Goal: Transaction & Acquisition: Purchase product/service

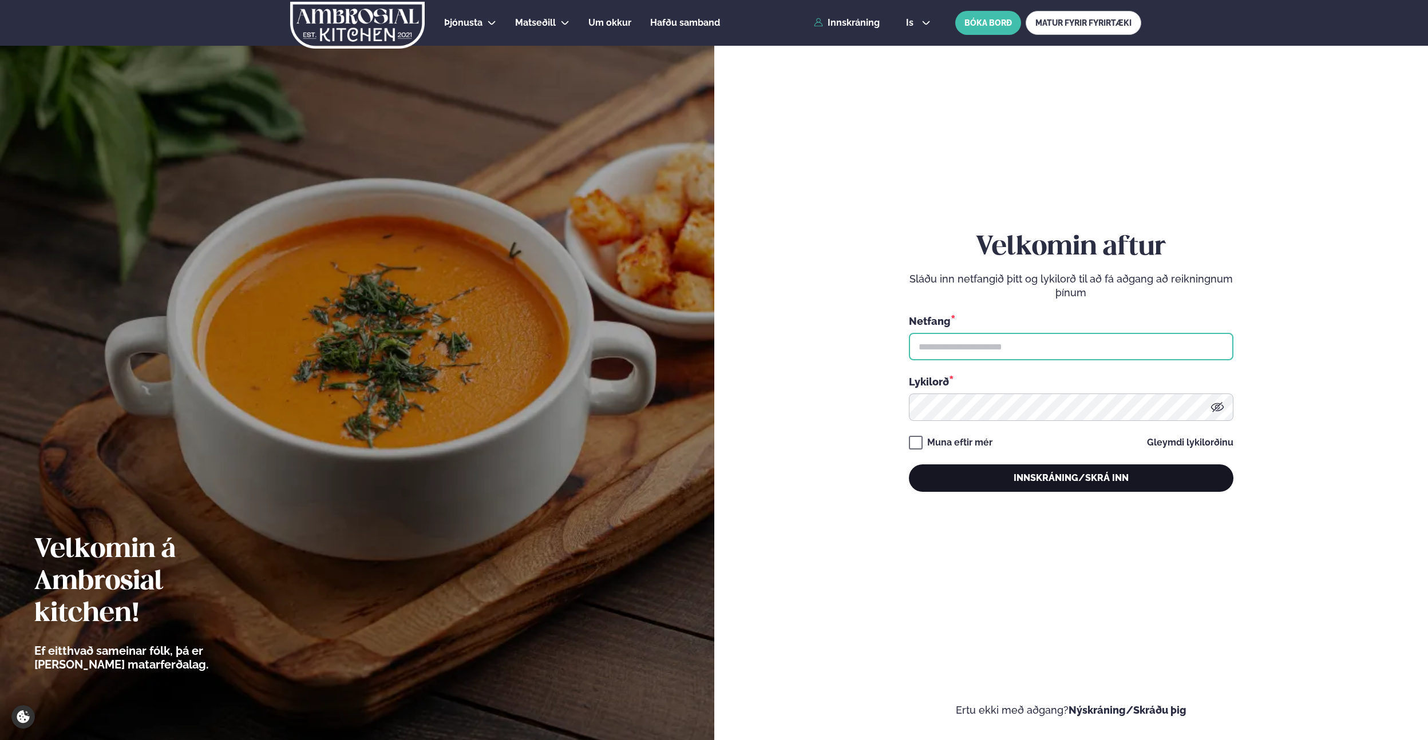
type input "**********"
click at [1016, 480] on button "Innskráning/Skrá inn" at bounding box center [1071, 478] width 324 height 27
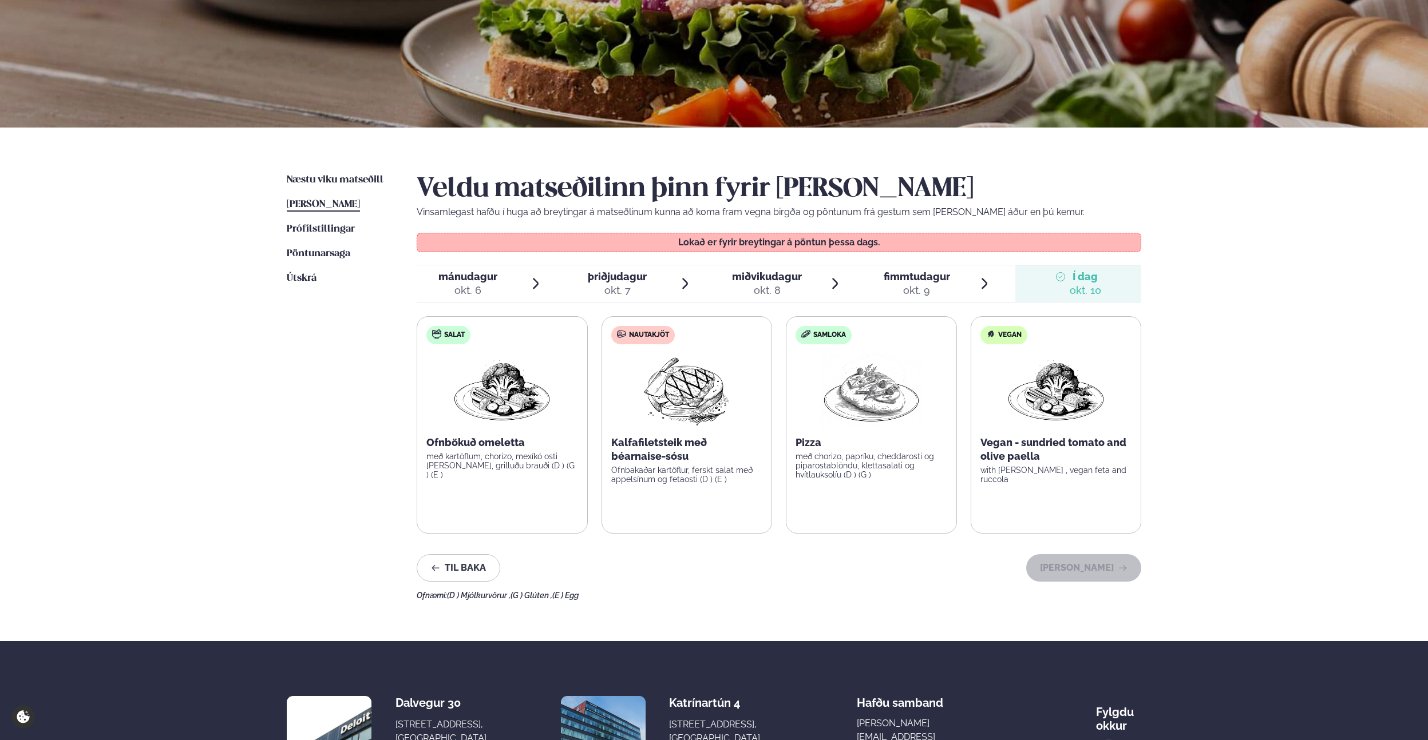
scroll to position [134, 0]
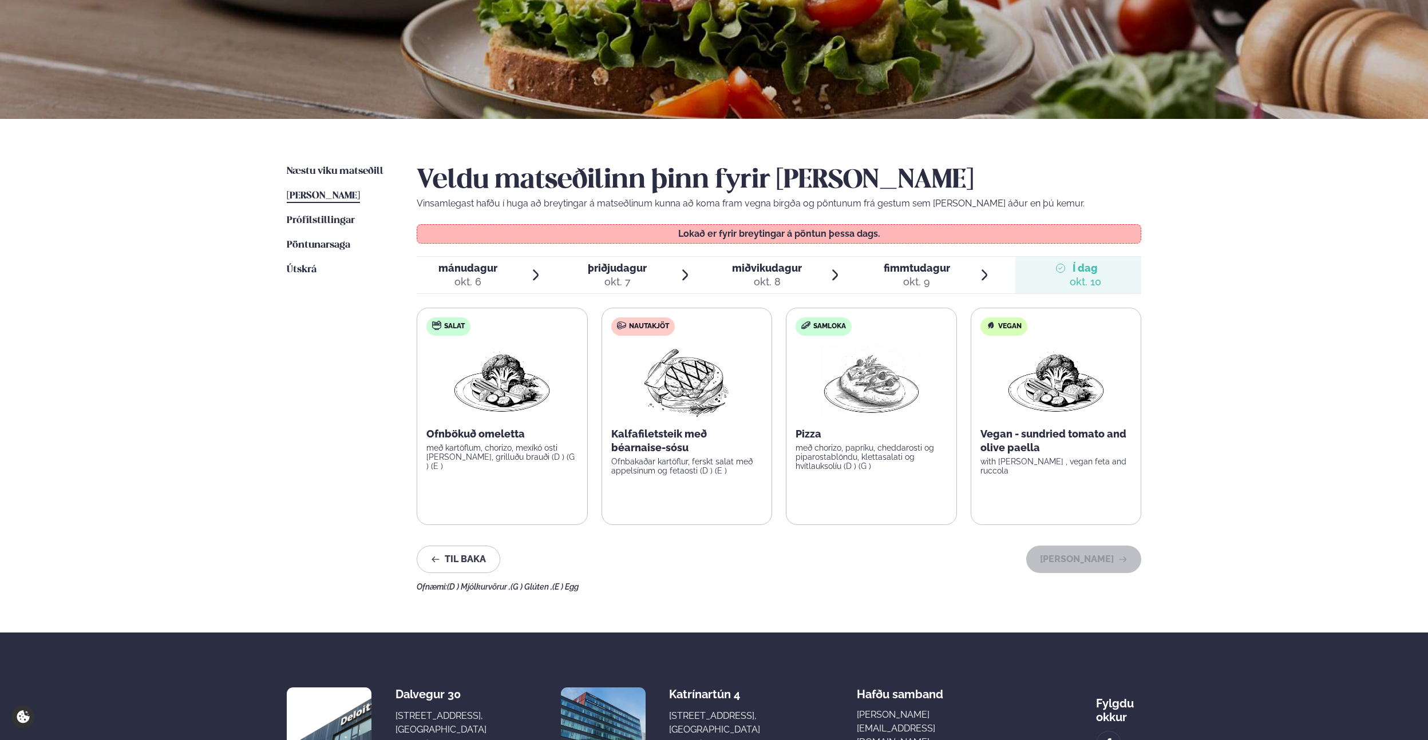
click at [326, 160] on div "Næstu [PERSON_NAME] matseðill Næsta vika [PERSON_NAME] matseðill [PERSON_NAME] …" at bounding box center [713, 376] width 923 height 514
click at [325, 165] on link "Næstu [PERSON_NAME] matseðill Næsta vika" at bounding box center [335, 172] width 97 height 14
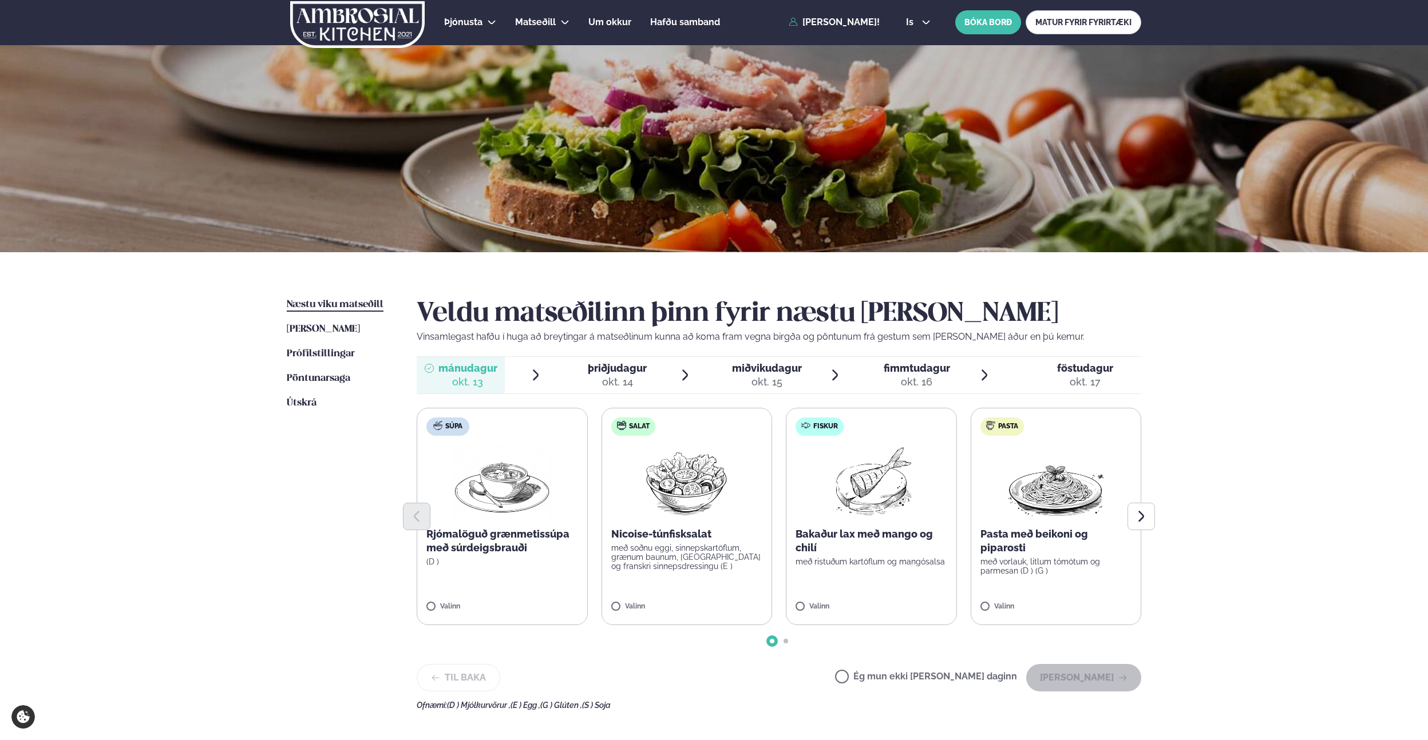
scroll to position [83, 0]
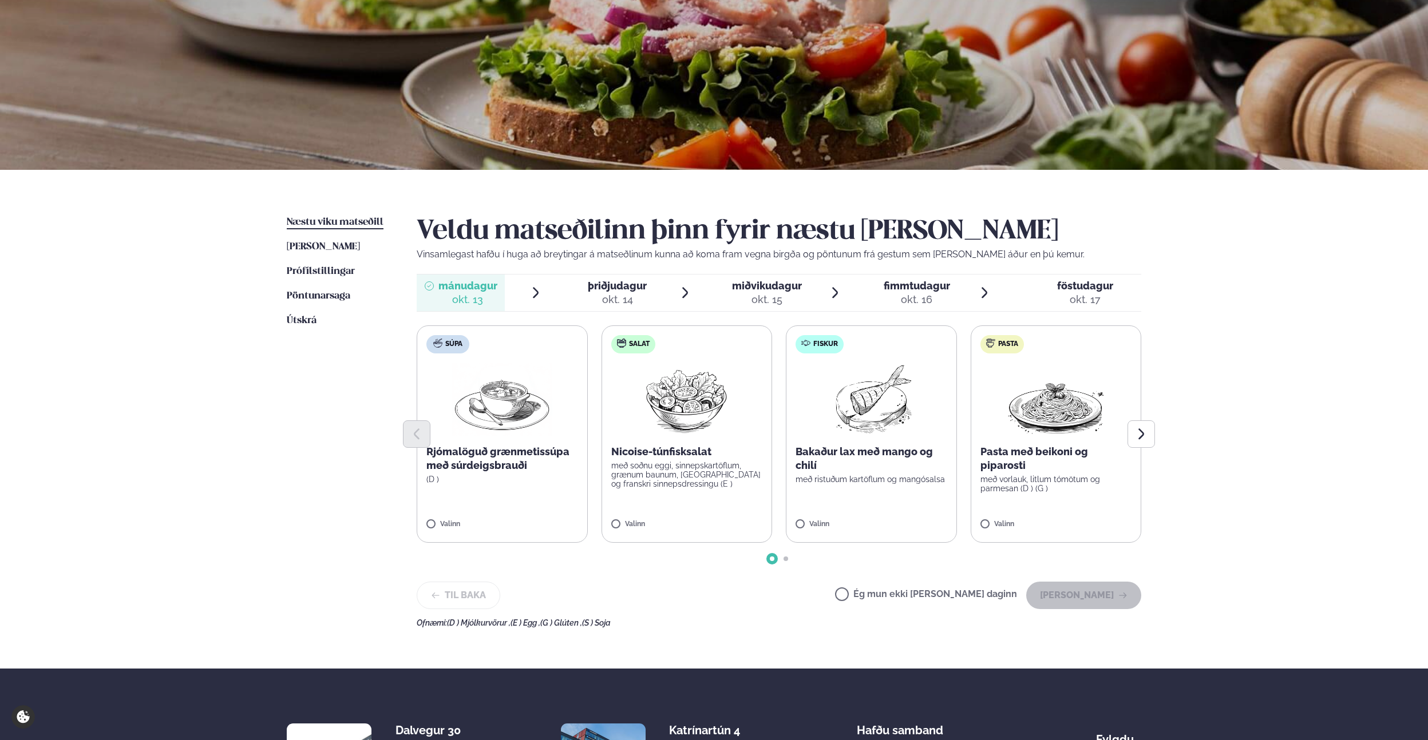
click at [621, 287] on span "þriðjudagur" at bounding box center [617, 286] width 59 height 12
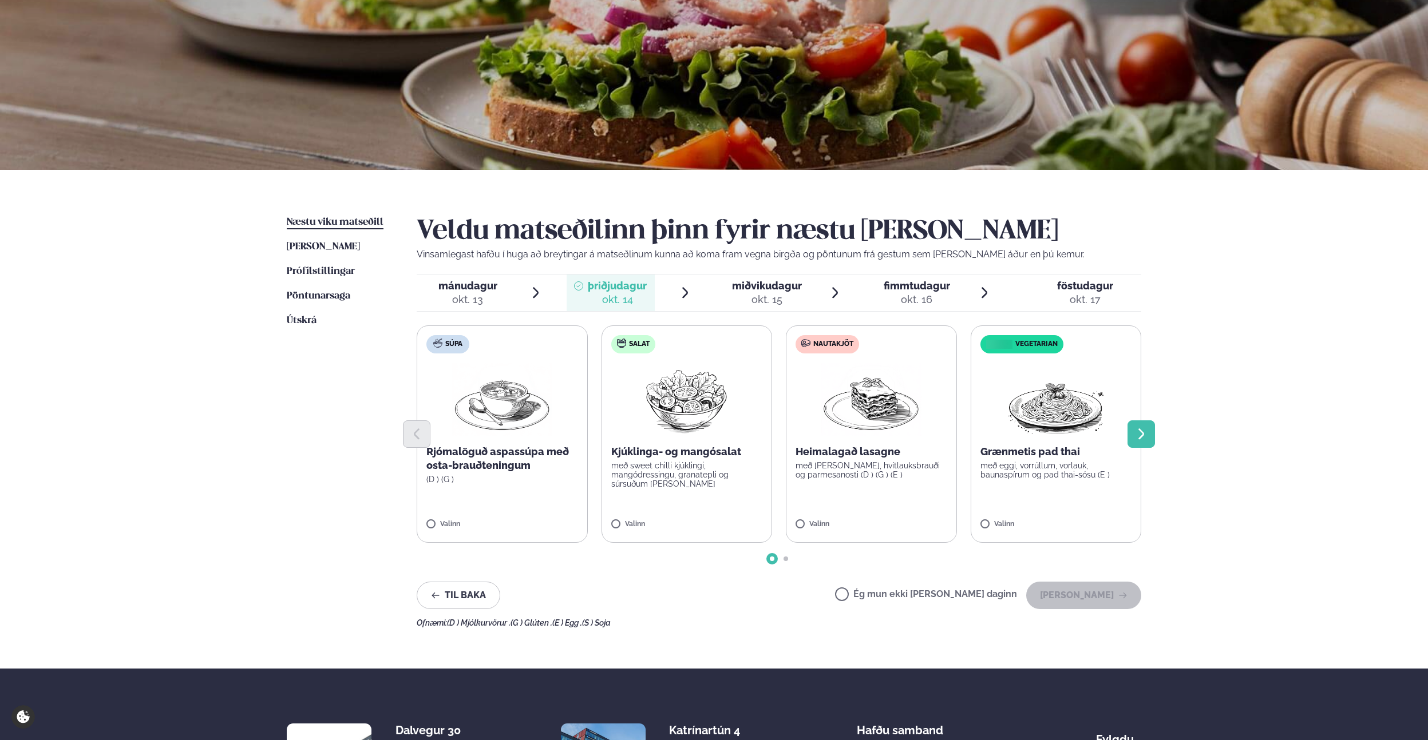
click at [1138, 438] on icon "Next slide" at bounding box center [1141, 434] width 14 height 14
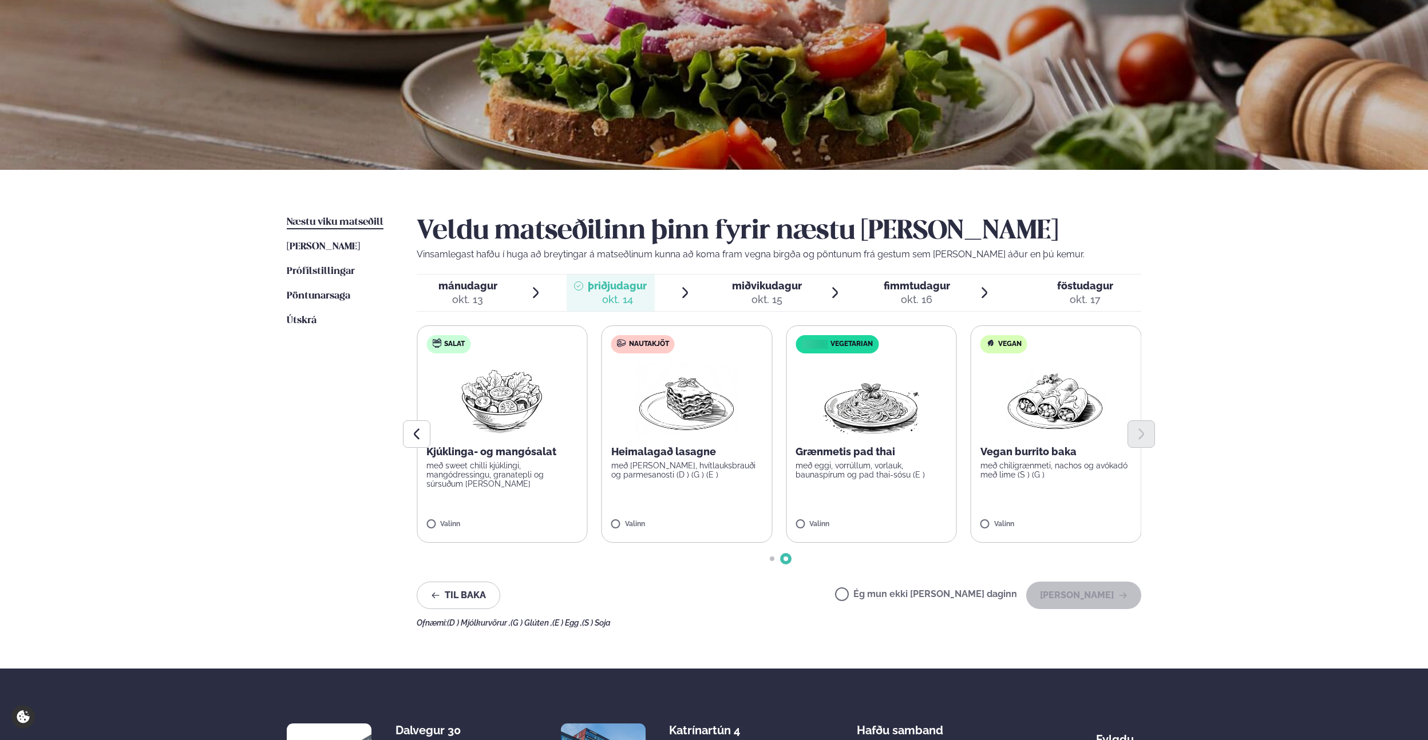
click at [820, 454] on p "Grænmetis pad thai" at bounding box center [871, 452] width 152 height 14
click at [1084, 591] on button "[PERSON_NAME]" at bounding box center [1083, 595] width 115 height 27
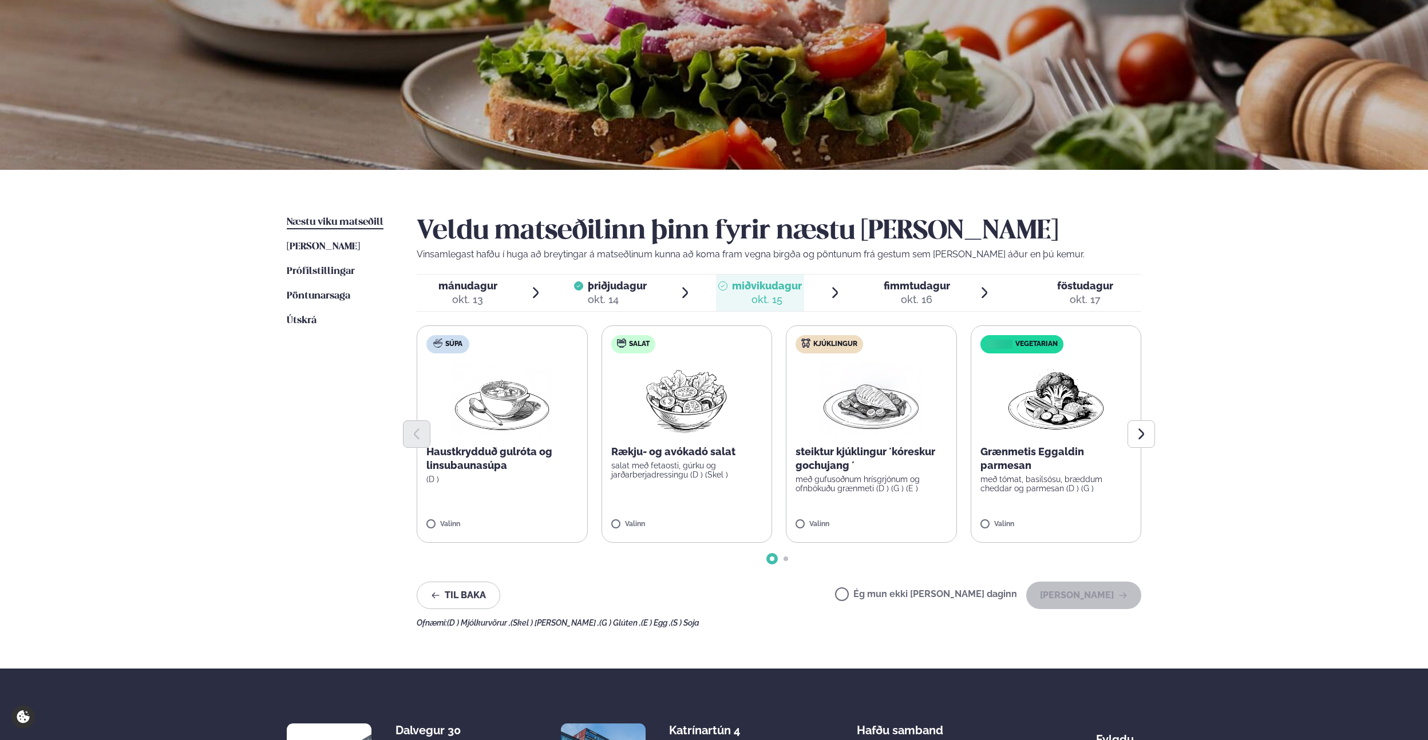
click at [763, 296] on div "okt. 15" at bounding box center [767, 300] width 70 height 14
click at [1134, 436] on icon "Next slide" at bounding box center [1141, 434] width 14 height 14
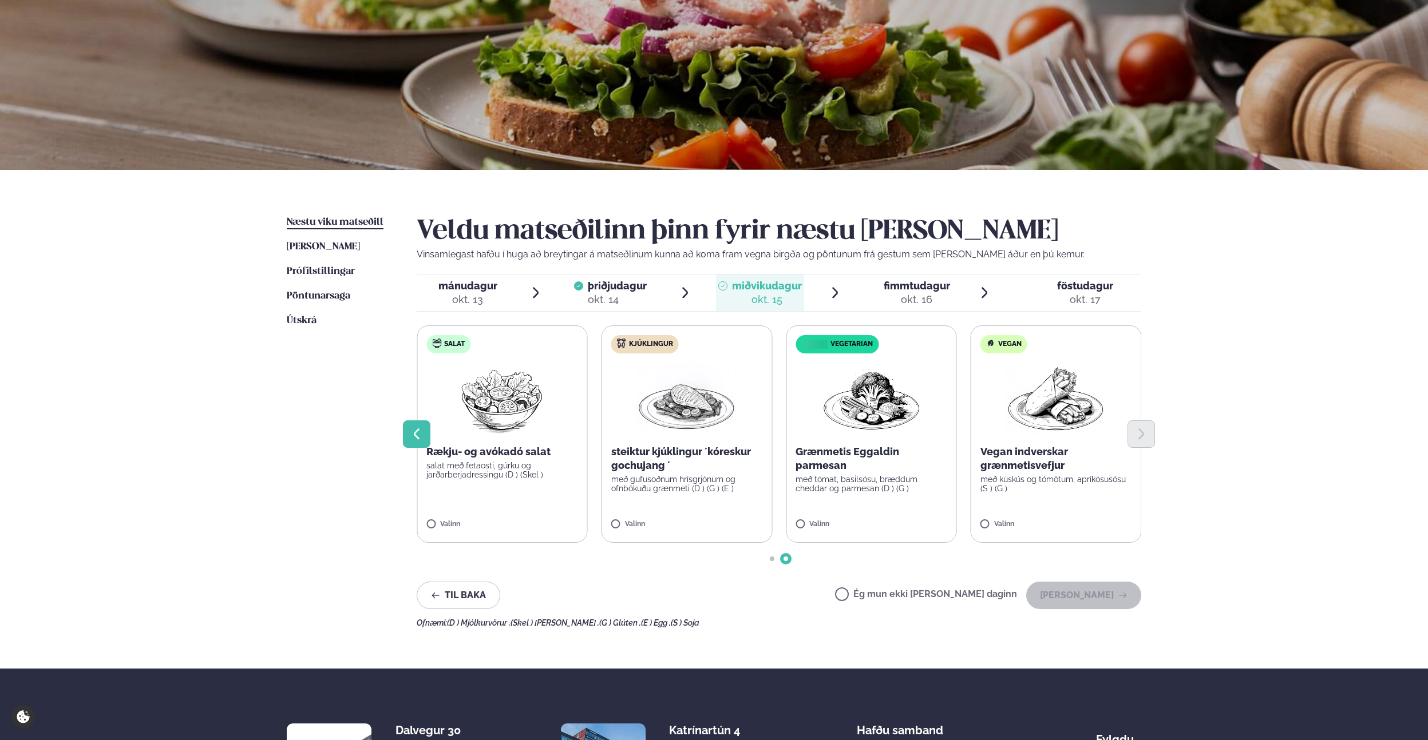
click at [406, 429] on button "Previous slide" at bounding box center [416, 434] width 27 height 27
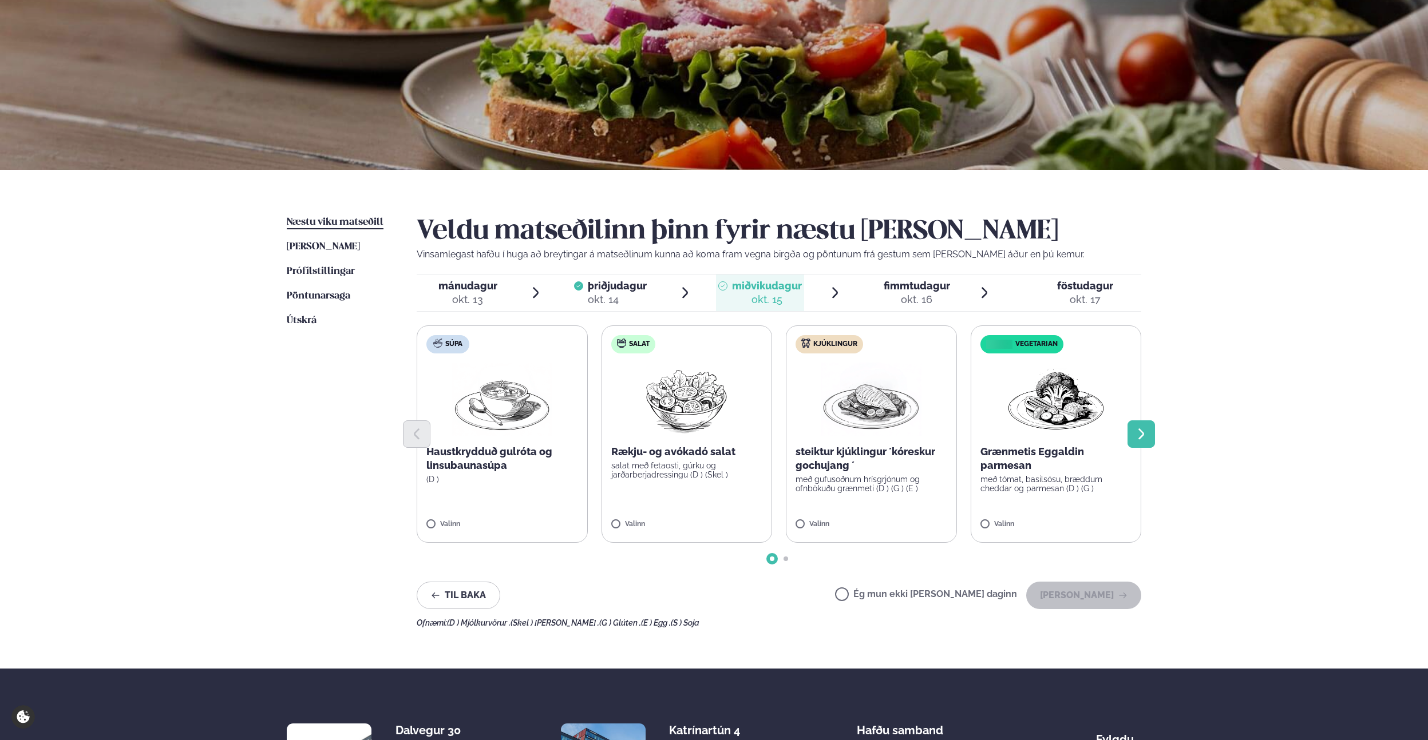
click at [1135, 421] on button "Next slide" at bounding box center [1140, 434] width 27 height 27
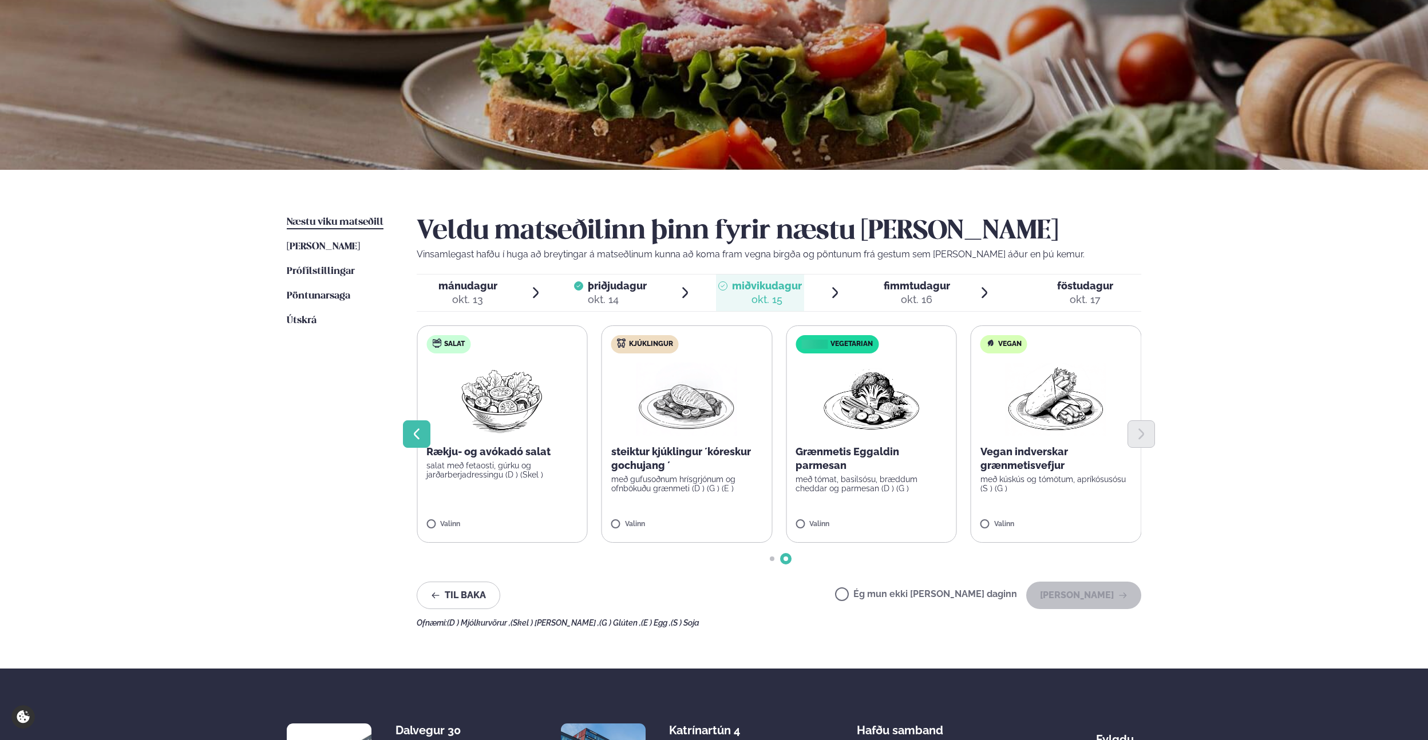
click at [411, 431] on icon "Previous slide" at bounding box center [417, 434] width 14 height 14
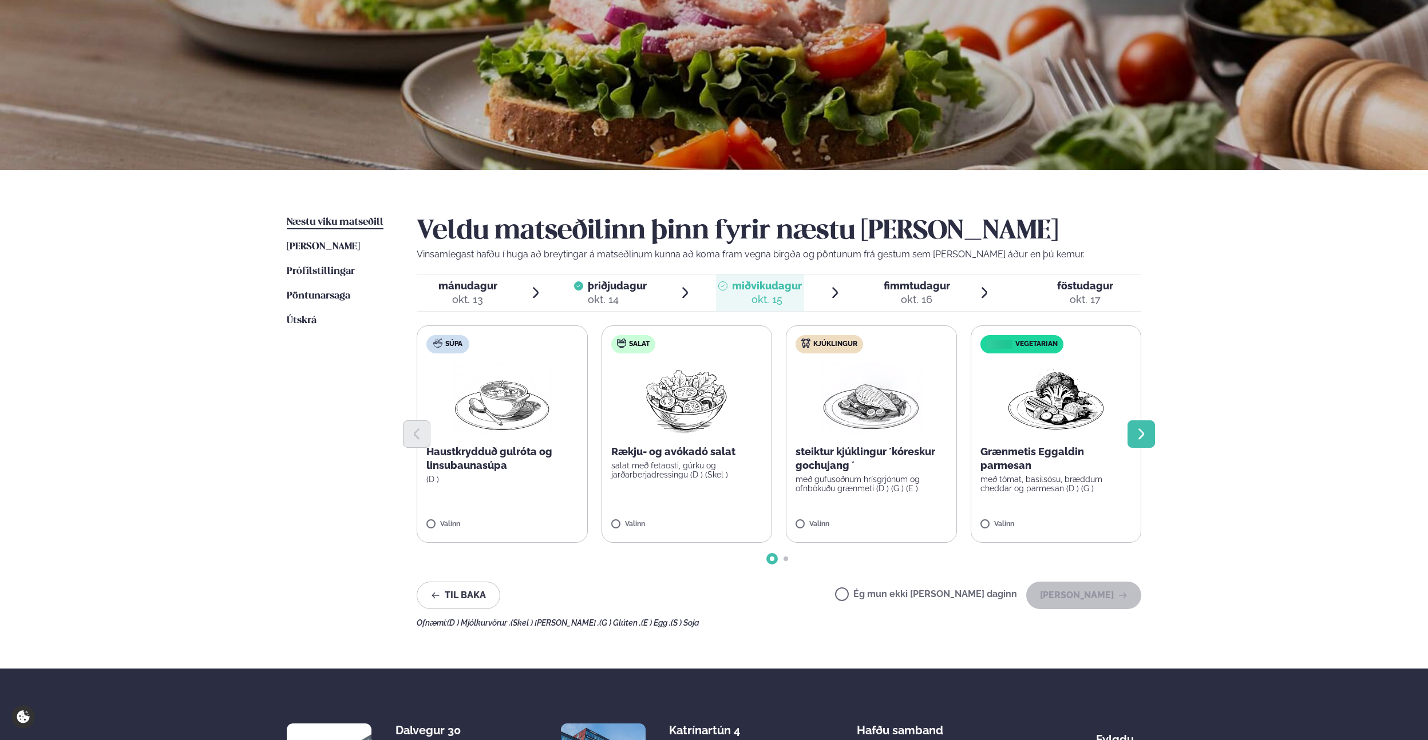
drag, startPoint x: 1134, startPoint y: 446, endPoint x: 1128, endPoint y: 446, distance: 6.3
click at [1134, 445] on button "Next slide" at bounding box center [1140, 434] width 27 height 27
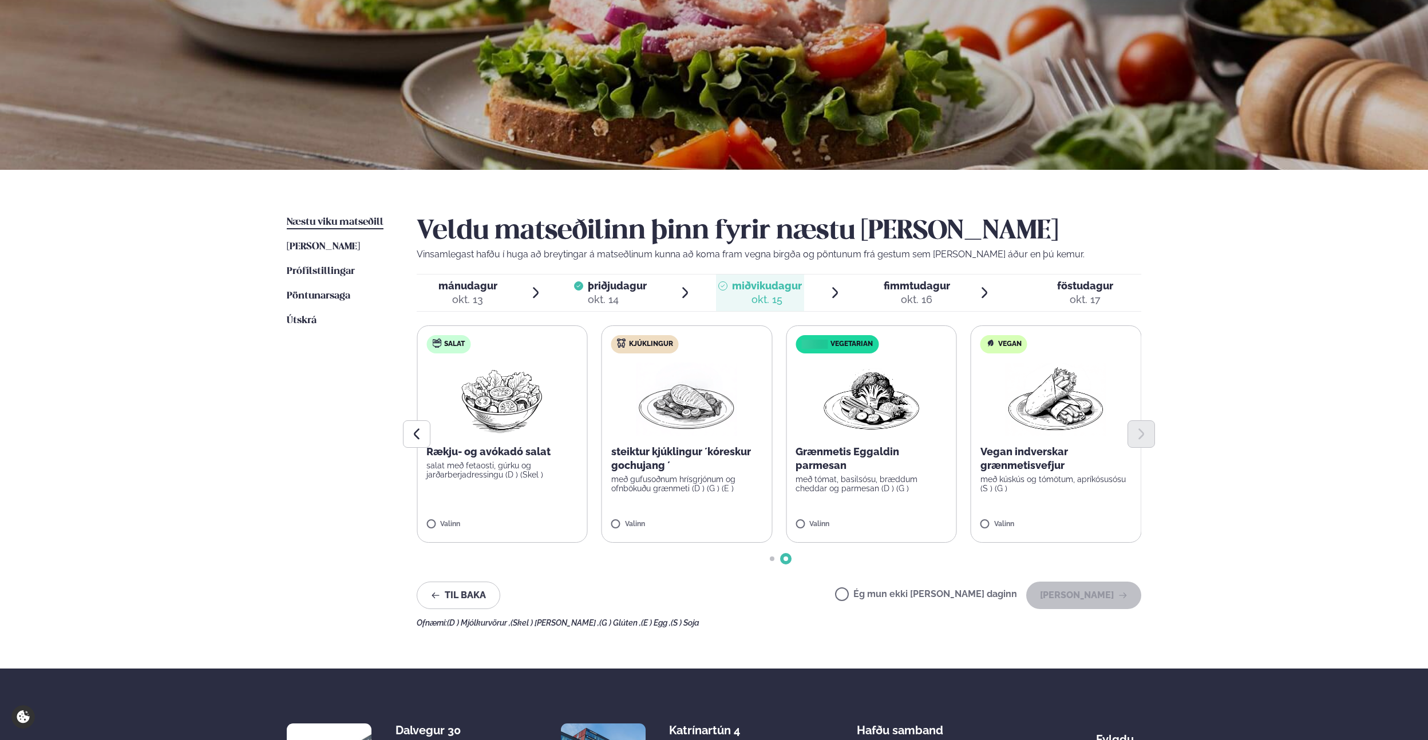
click at [902, 278] on span "fimmtudagur fim. [DATE]" at bounding box center [910, 293] width 88 height 37
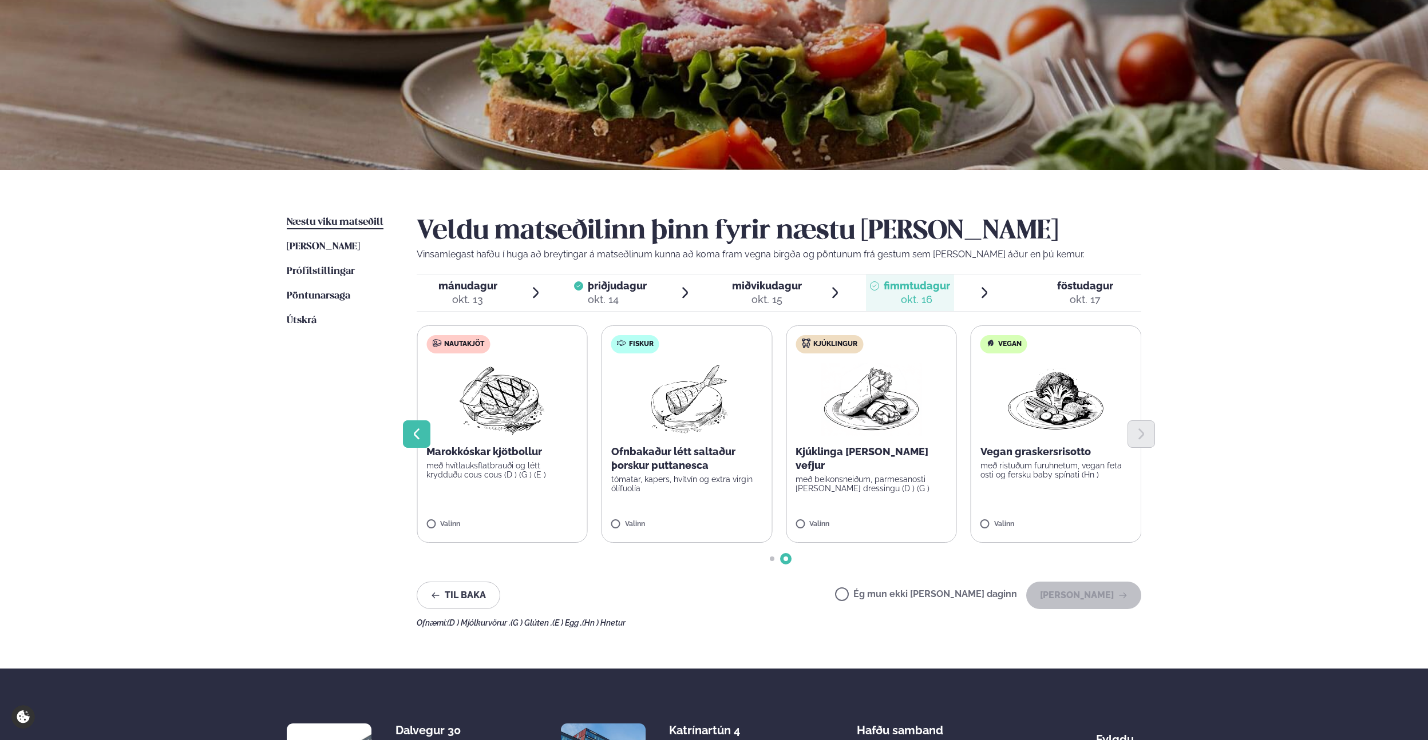
click at [414, 434] on icon "Previous slide" at bounding box center [417, 434] width 6 height 11
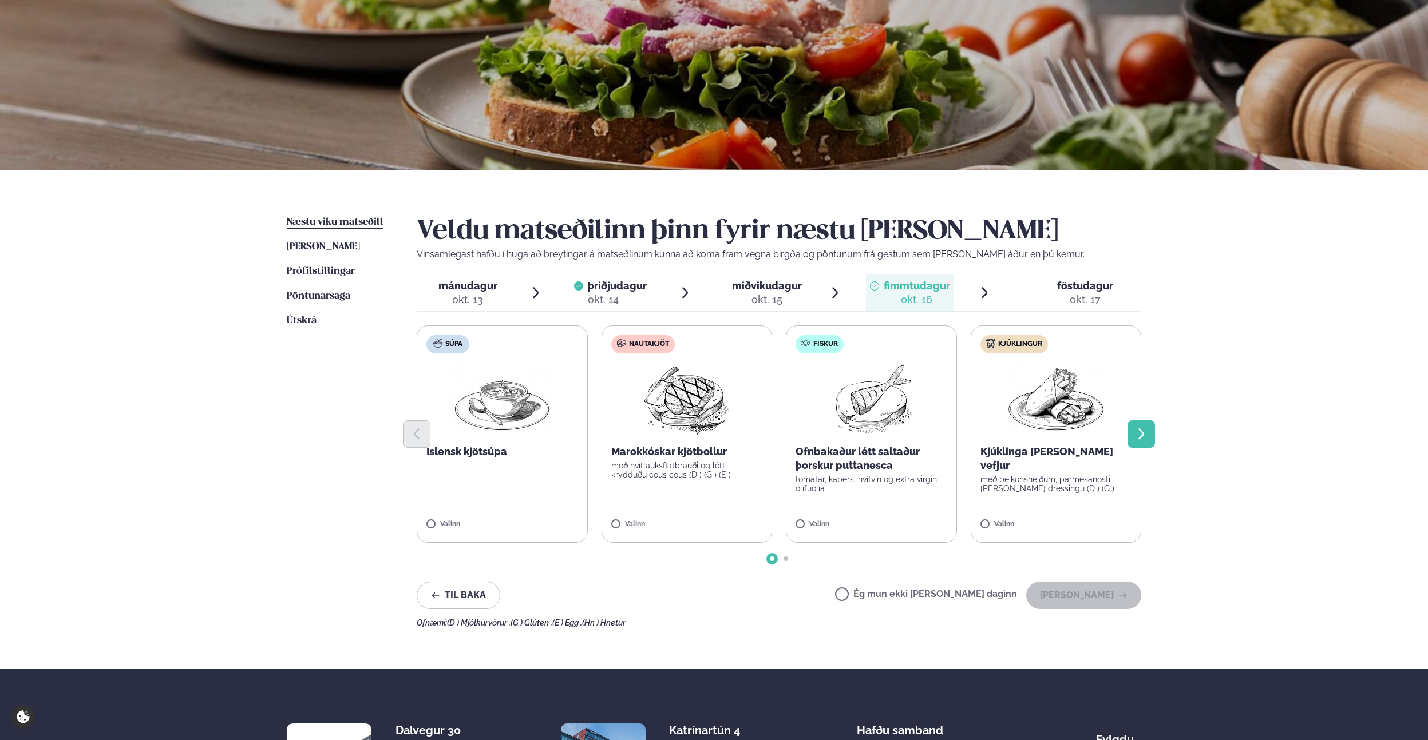
click at [1131, 442] on button "Next slide" at bounding box center [1140, 434] width 27 height 27
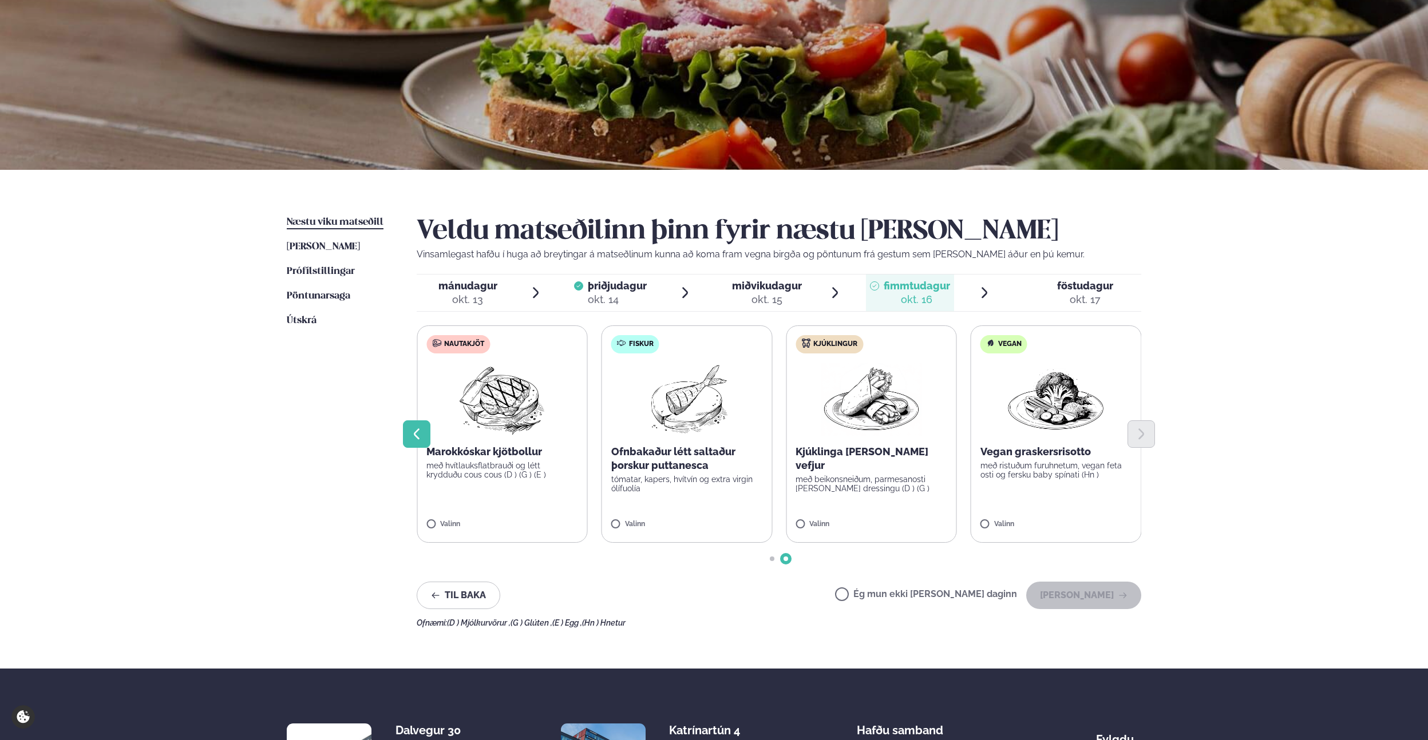
click at [413, 435] on icon "Previous slide" at bounding box center [417, 434] width 14 height 14
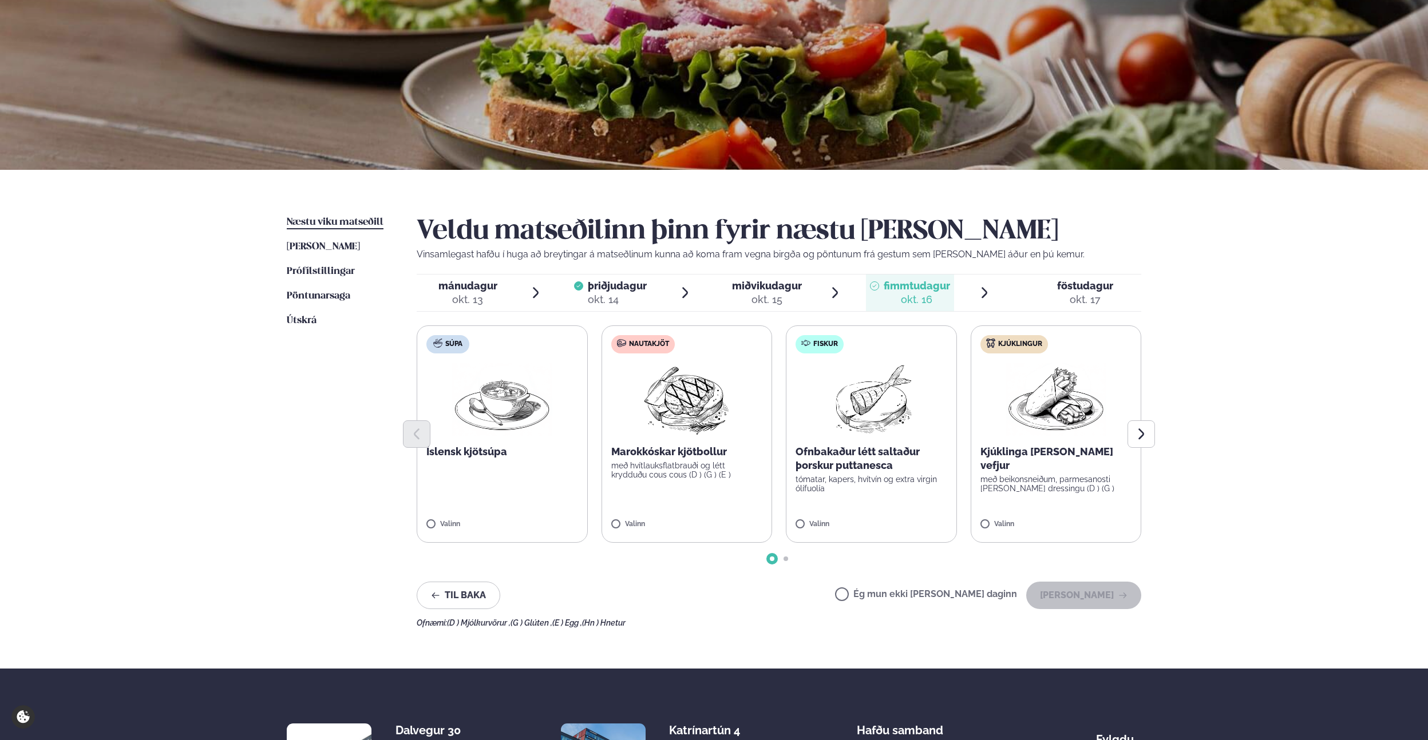
click at [773, 303] on div "okt. 15" at bounding box center [767, 300] width 70 height 14
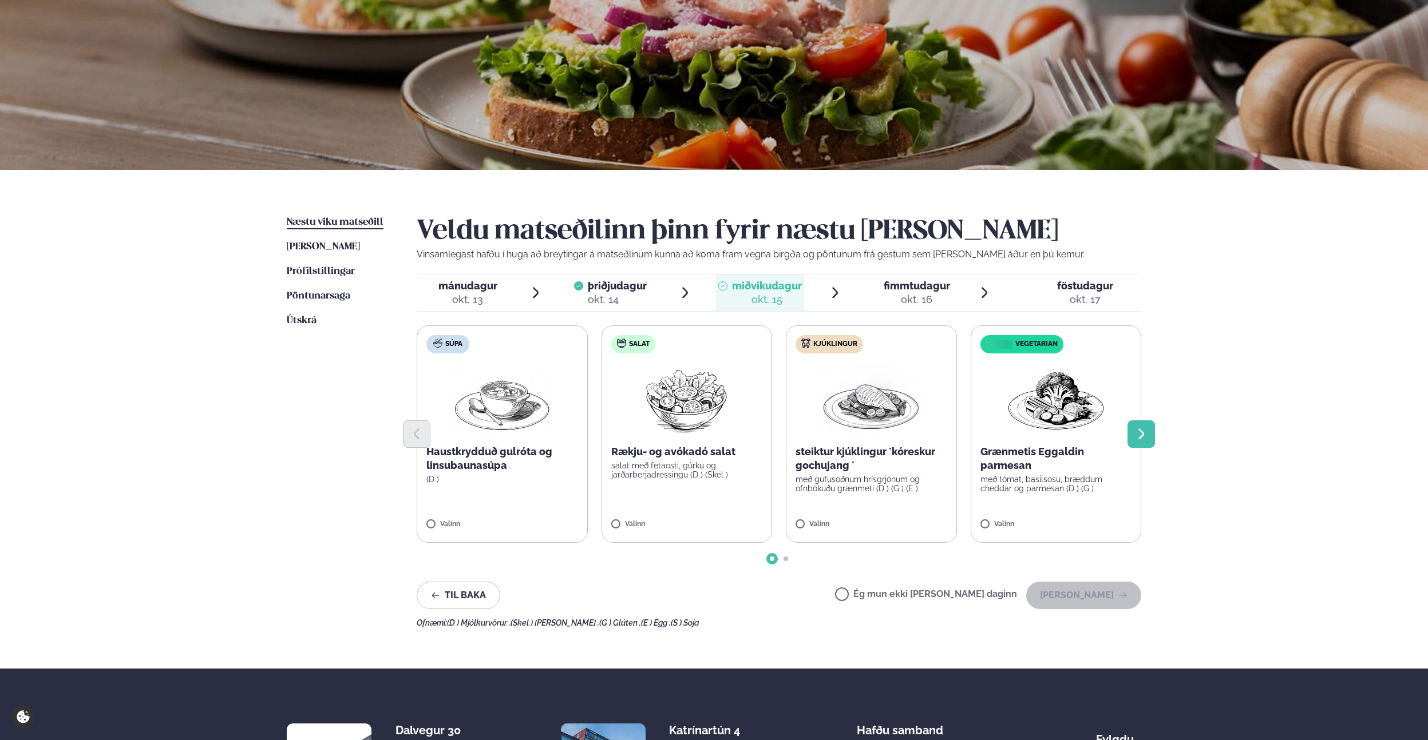
click at [1137, 437] on icon "Next slide" at bounding box center [1141, 434] width 14 height 14
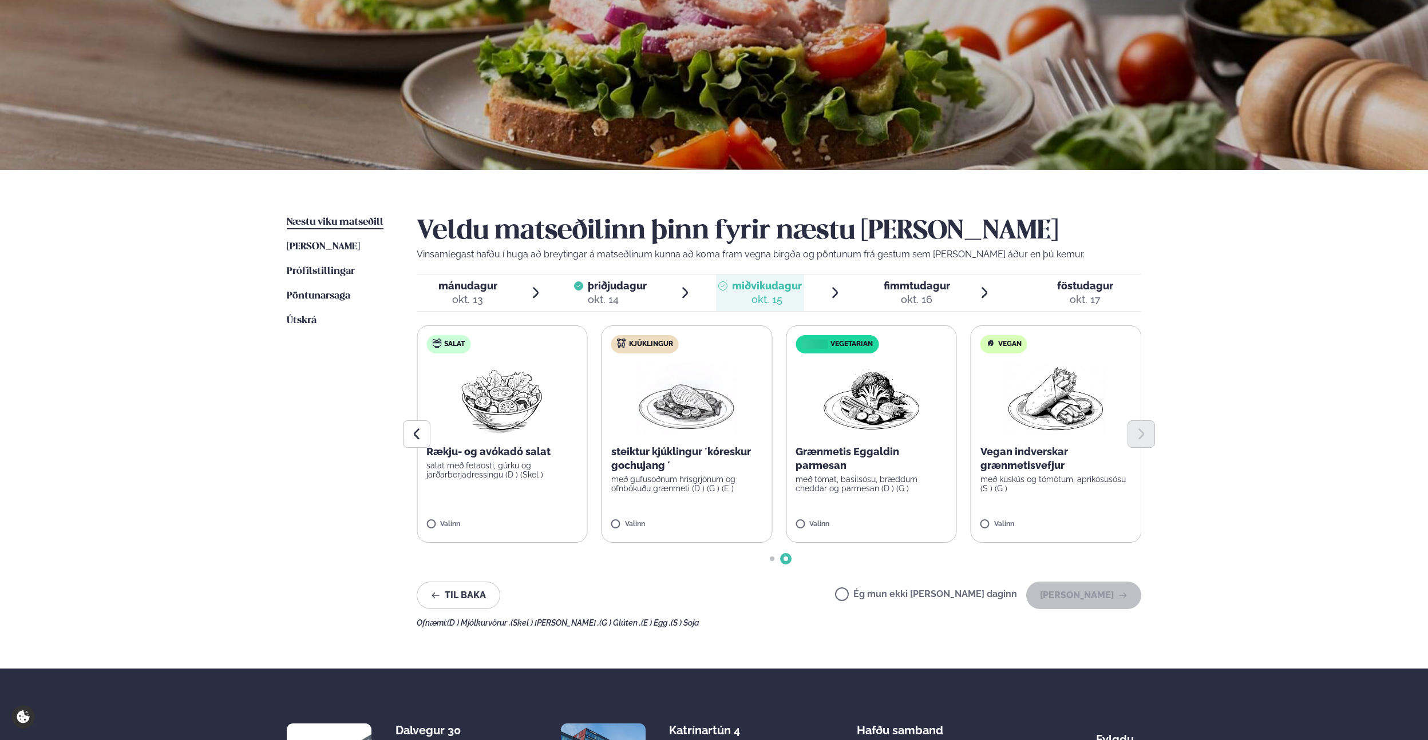
click at [1170, 575] on div "Næstu [PERSON_NAME] matseðill Næsta vika [PERSON_NAME] matseðill [PERSON_NAME] …" at bounding box center [713, 419] width 923 height 499
click at [336, 244] on span "[PERSON_NAME]" at bounding box center [323, 247] width 73 height 10
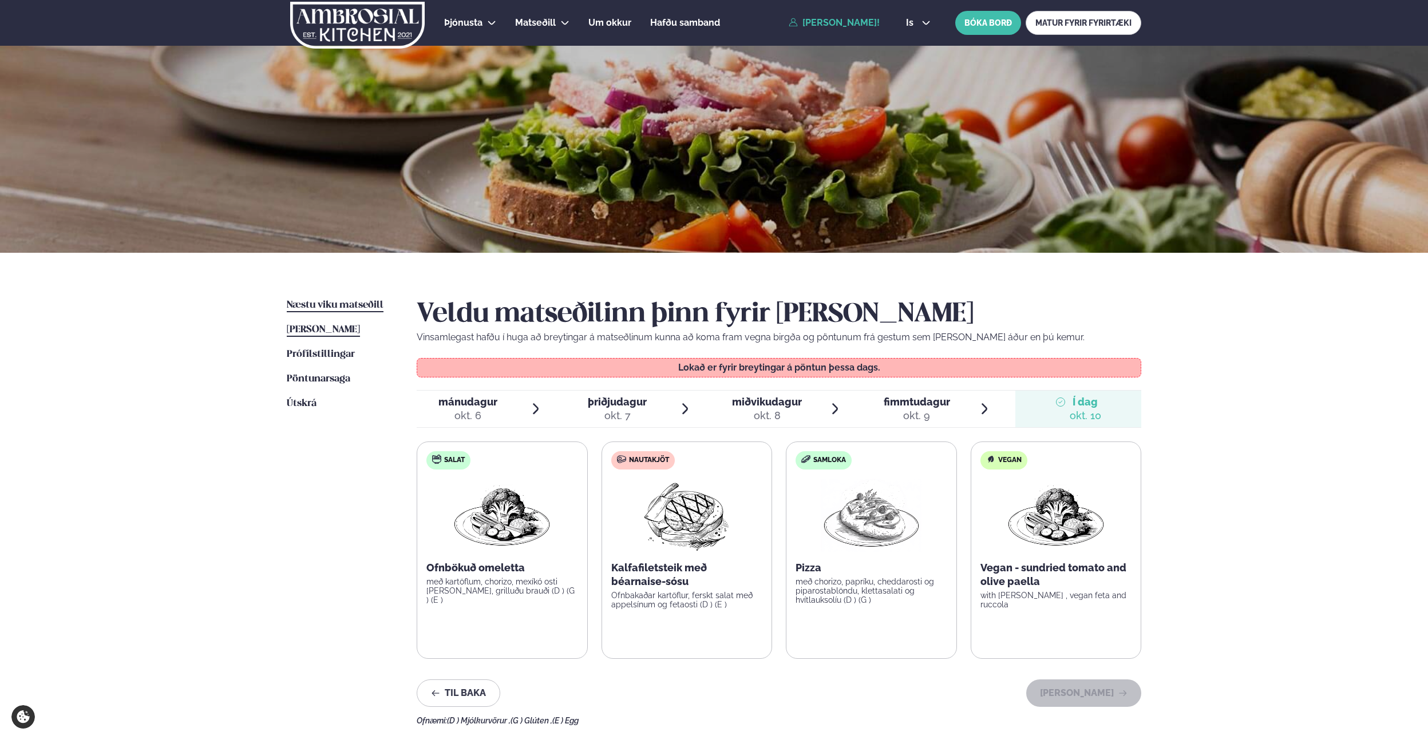
click at [342, 311] on link "Næstu [PERSON_NAME] matseðill Næsta vika" at bounding box center [335, 306] width 97 height 14
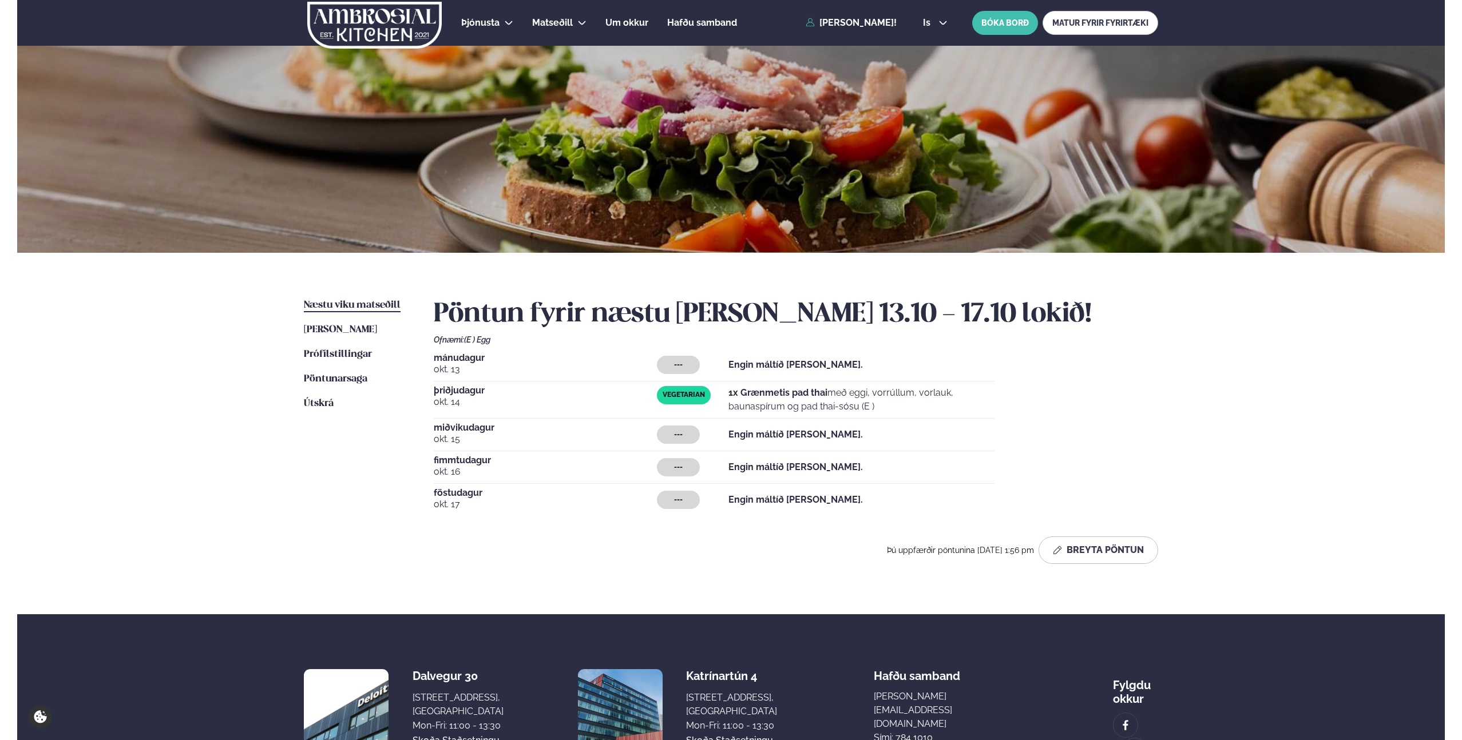
scroll to position [106, 0]
